Goal: Find specific page/section: Find specific page/section

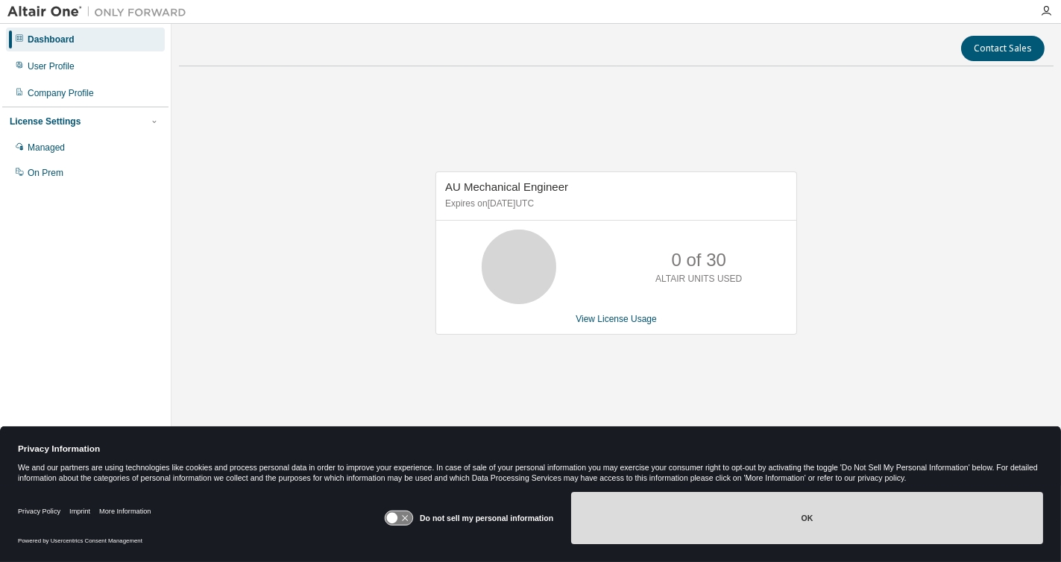
click at [675, 514] on button "OK" at bounding box center [807, 518] width 472 height 52
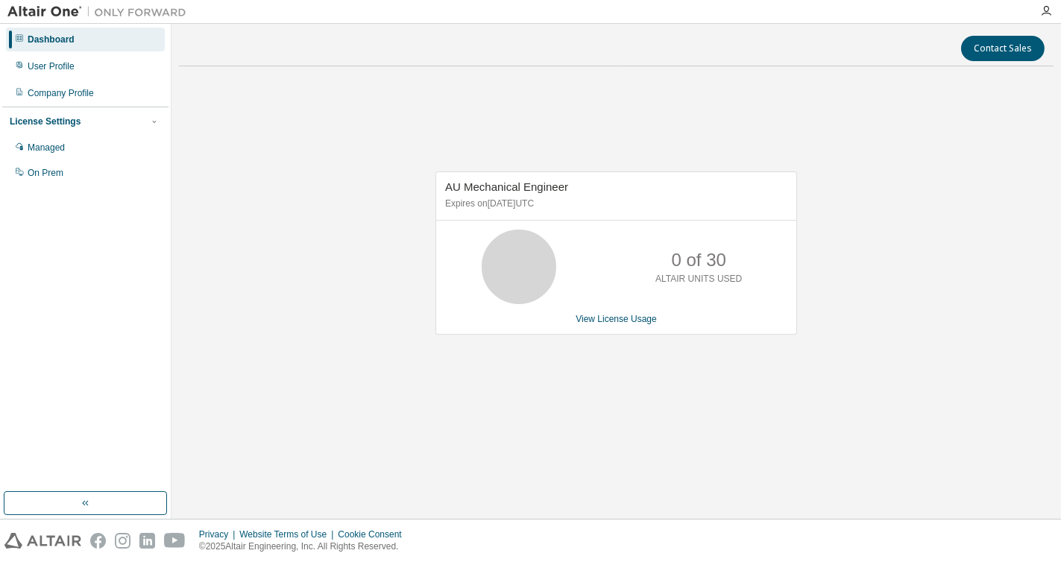
drag, startPoint x: 198, startPoint y: 352, endPoint x: 211, endPoint y: 342, distance: 17.0
click at [198, 352] on div "AU Mechanical Engineer Expires on May 2, 2026 UTC 0 of 30 ALTAIR UNITS USED Vie…" at bounding box center [616, 260] width 875 height 365
